Goal: Contribute content: Contribute content

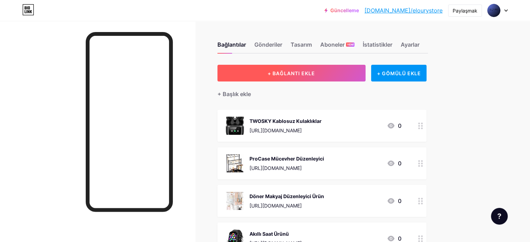
click at [327, 76] on button "+ BAĞLANTI EKLE" at bounding box center [291, 73] width 148 height 17
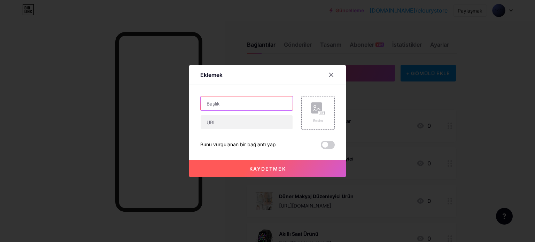
click at [224, 107] on input "text" at bounding box center [247, 103] width 92 height 14
paste input "SAMSUNG Galaxy FIT 3"
type input "SAMSUNG Galaxy FIT 3 Product"
click at [227, 131] on div "SAMSUNG Galaxy FIT 3 Product Resim Bunu vurgulanan bir bağlantı yap Kaydetmek" at bounding box center [267, 122] width 134 height 53
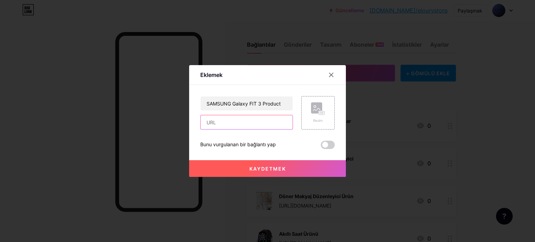
drag, startPoint x: 228, startPoint y: 127, endPoint x: 232, endPoint y: 121, distance: 7.5
click at [231, 122] on input "text" at bounding box center [247, 122] width 92 height 14
paste input "SAMSUNG Galaxy FIT 3"
type input "SAMSUNG Galaxy FIT 3"
paste input "[URL][DOMAIN_NAME]"
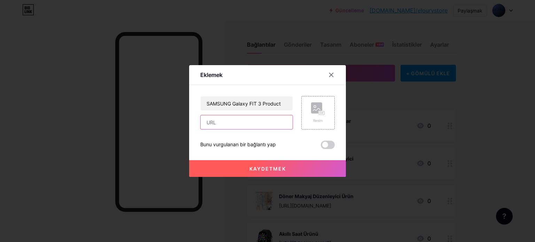
type input "[URL][DOMAIN_NAME]"
click at [318, 121] on font "Resim" at bounding box center [318, 120] width 10 height 4
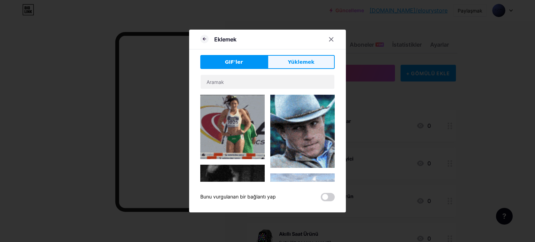
click at [305, 65] on span "Yüklemek" at bounding box center [301, 62] width 26 height 7
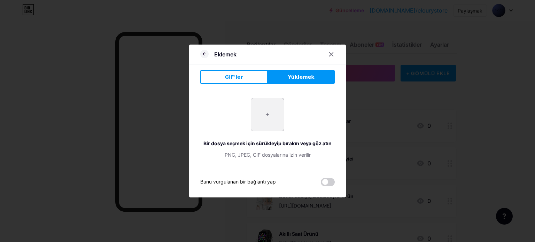
click at [272, 116] on input "file" at bounding box center [267, 114] width 33 height 33
drag, startPoint x: 274, startPoint y: 111, endPoint x: 266, endPoint y: 118, distance: 11.3
click at [266, 118] on input "file" at bounding box center [267, 114] width 33 height 33
click at [273, 103] on input "file" at bounding box center [267, 114] width 33 height 33
type input "C:\fakepath\41ywz3vOkmL._AC_.jpg"
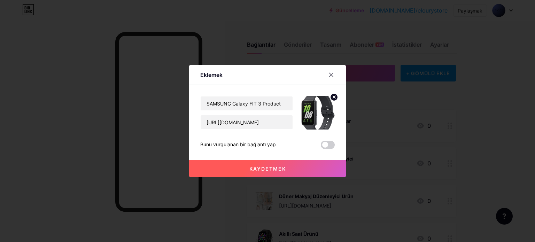
click at [276, 167] on font "Kaydetmek" at bounding box center [267, 169] width 37 height 6
